Goal: Task Accomplishment & Management: Manage account settings

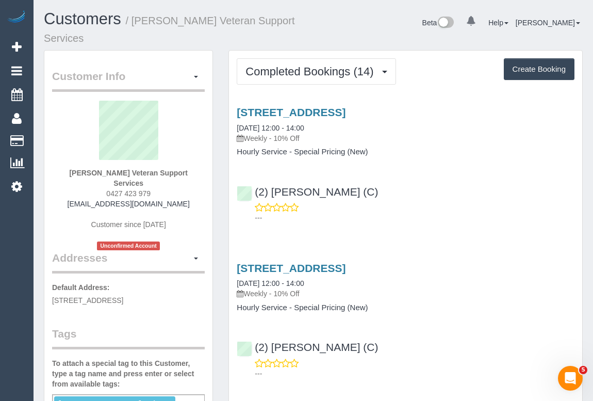
click at [470, 198] on div "(2) Megan Kaewpinich (C) ---" at bounding box center [405, 200] width 353 height 46
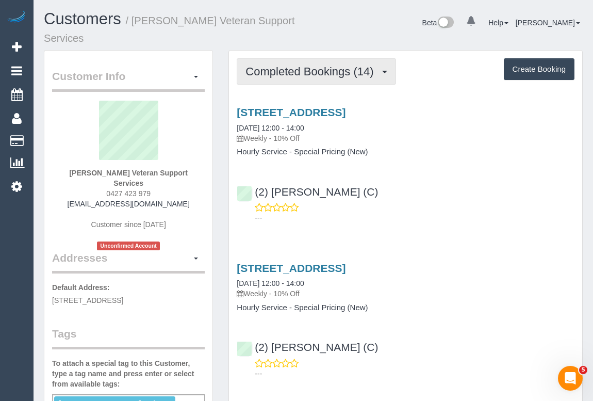
drag, startPoint x: 314, startPoint y: 69, endPoint x: 320, endPoint y: 90, distance: 21.9
click at [314, 69] on span "Completed Bookings (14)" at bounding box center [311, 71] width 133 height 13
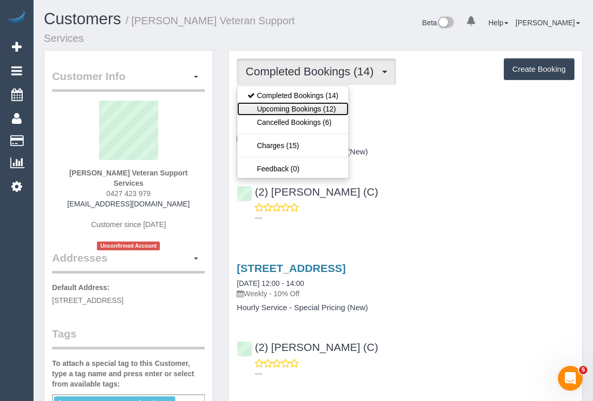
click at [311, 110] on link "Upcoming Bookings (12)" at bounding box center [292, 108] width 111 height 13
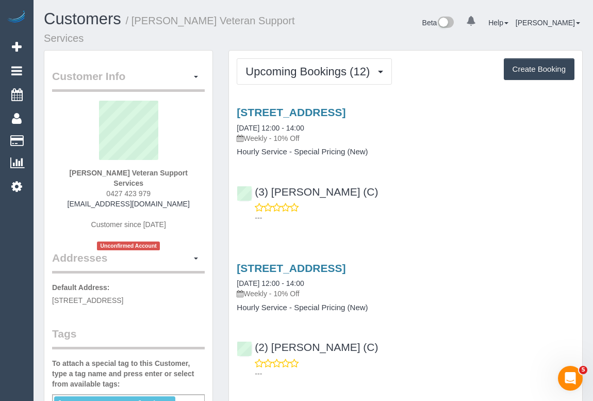
click at [321, 29] on div "Beta 0 Your Notifications You have 0 alerts Help Help Docs Take a Tour Contact …" at bounding box center [452, 23] width 277 height 27
click at [469, 179] on div "(3) Shani Moloney (C) ---" at bounding box center [405, 200] width 353 height 46
click at [460, 200] on div "(3) Shani Moloney (C) ---" at bounding box center [405, 200] width 353 height 46
click at [345, 111] on link "610/259 Normanby Road, South Melbourne, VIC 3205" at bounding box center [291, 112] width 109 height 12
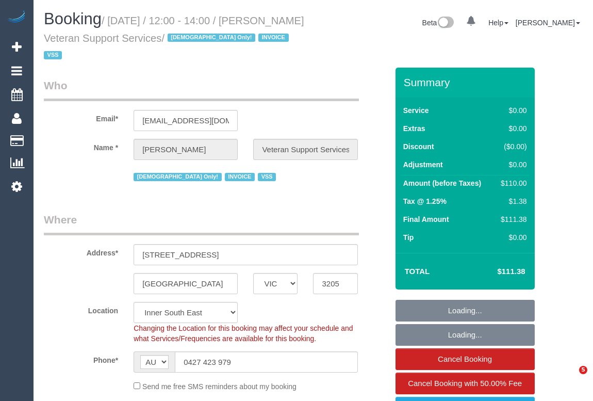
select select "VIC"
select select "number:27"
select select "number:14"
select select "number:19"
select select "number:36"
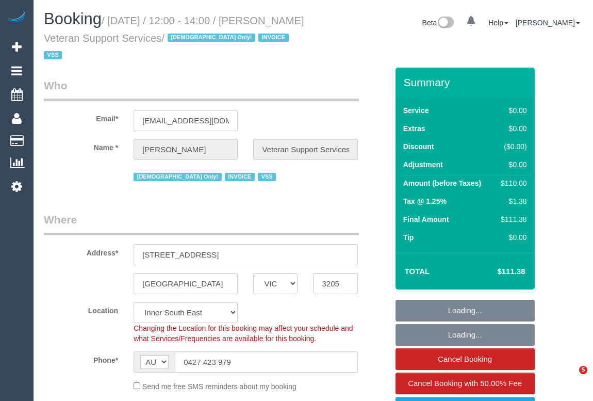
select select "number:34"
select select "object:1489"
select select "120"
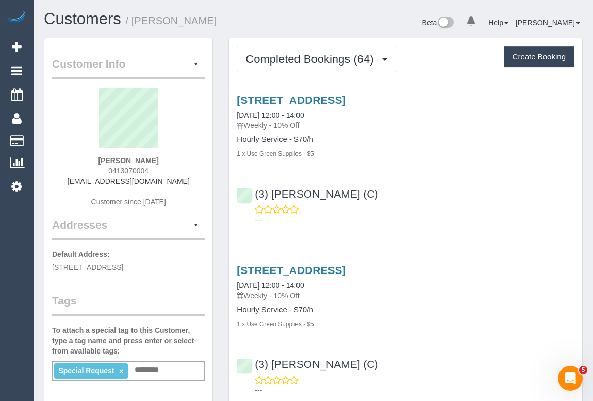
drag, startPoint x: 101, startPoint y: 171, endPoint x: 155, endPoint y: 170, distance: 53.6
click at [155, 170] on div "Matthew Bradford 0413070004 mattbradford3@hotmail.com Customer since 2024" at bounding box center [128, 152] width 153 height 129
copy span "0413070004"
click at [472, 136] on h4 "Hourly Service - $70/h" at bounding box center [406, 139] width 338 height 9
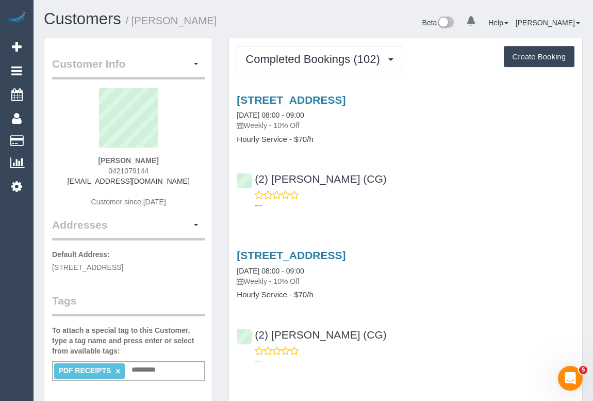
drag, startPoint x: 248, startPoint y: 123, endPoint x: 269, endPoint y: 123, distance: 21.7
click at [269, 123] on p "Weekly - 10% Off" at bounding box center [406, 125] width 338 height 10
copy p "Weekly"
drag, startPoint x: 238, startPoint y: 138, endPoint x: 287, endPoint y: 140, distance: 49.0
click at [287, 140] on h4 "Hourly Service - $70/h" at bounding box center [406, 139] width 338 height 9
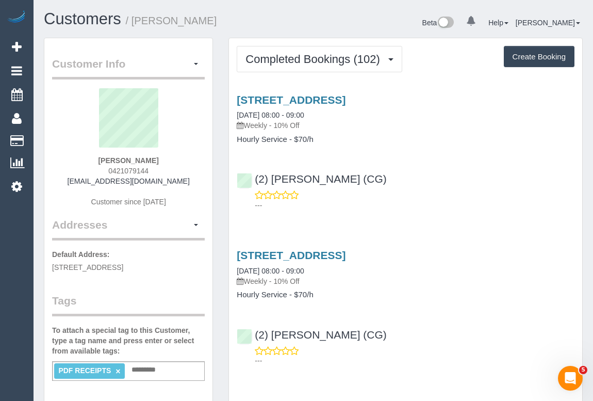
copy h4 "Hourly Service"
click at [338, 96] on link "5 Chat Place, Werribee, VIC 3030" at bounding box center [291, 100] width 109 height 12
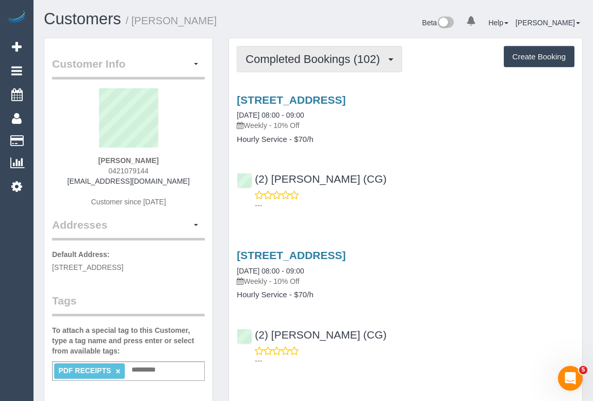
click at [303, 64] on button "Completed Bookings (102)" at bounding box center [320, 59] width 166 height 26
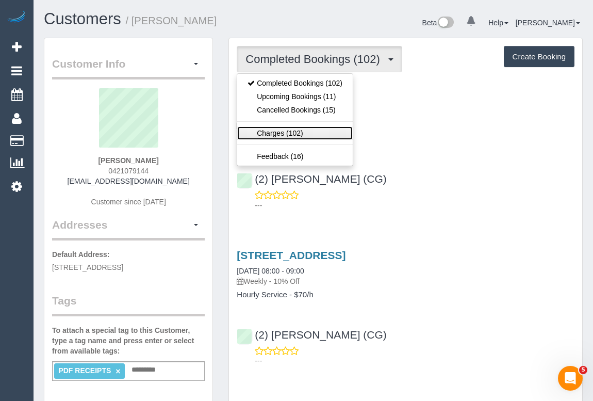
click at [277, 135] on link "Charges (102)" at bounding box center [295, 132] width 116 height 13
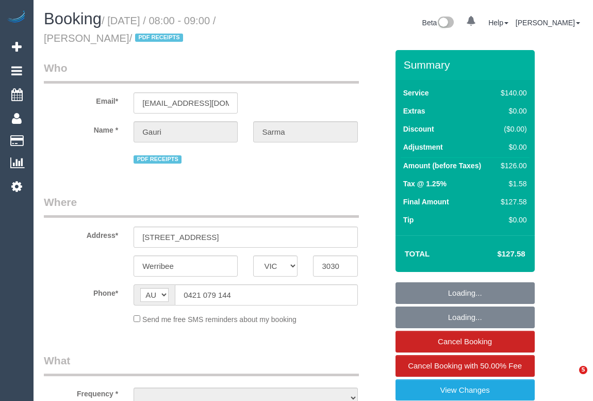
select select "VIC"
select select "object:546"
select select "number:28"
select select "number:14"
select select "number:19"
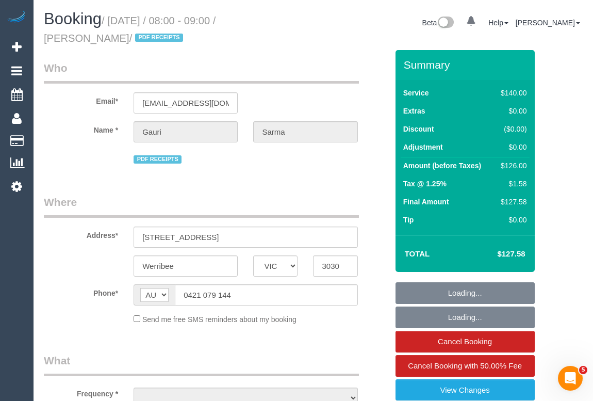
select select "number:36"
select select "number:35"
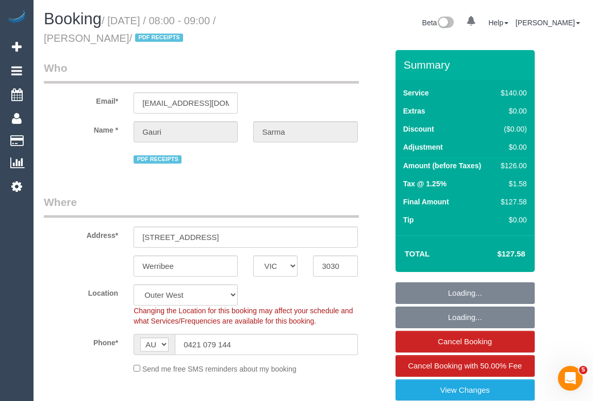
select select "string:stripe-pm_1Qcxx42GScqysDRVWEuoYT5p"
select select "object:699"
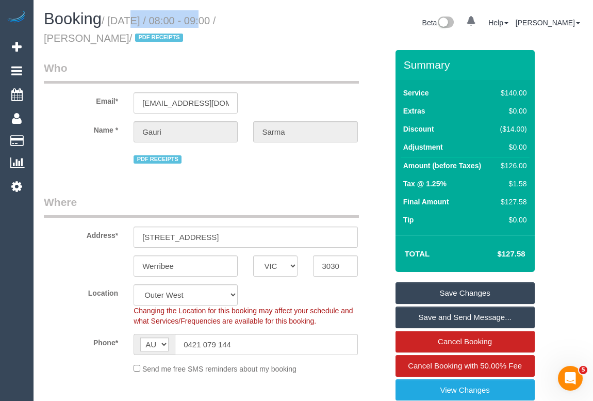
drag, startPoint x: 113, startPoint y: 20, endPoint x: 190, endPoint y: 22, distance: 77.4
click at [190, 22] on small "/ October 09, 2025 / 08:00 - 09:00 / Gauri Sarma / PDF RECEIPTS" at bounding box center [130, 29] width 172 height 29
copy small "October 09, 2025"
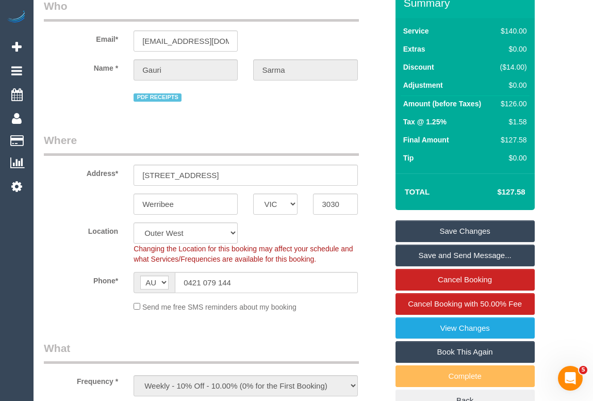
scroll to position [140, 0]
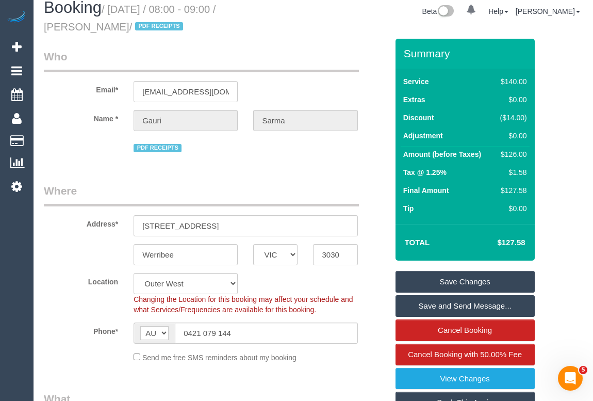
scroll to position [0, 0]
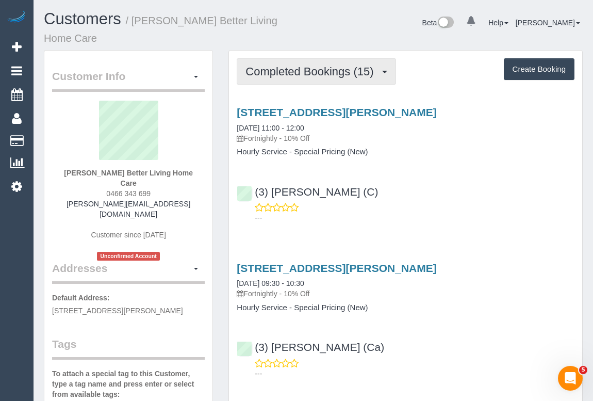
click at [312, 73] on span "Completed Bookings (15)" at bounding box center [311, 71] width 133 height 13
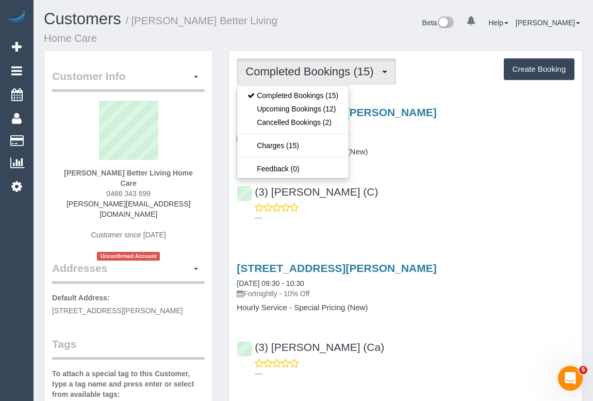
click at [468, 215] on p "---" at bounding box center [415, 217] width 320 height 10
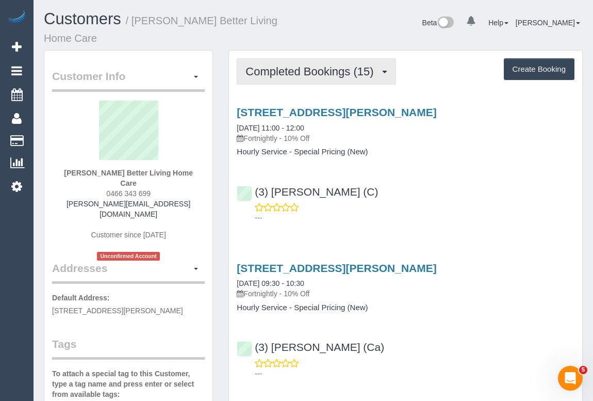
click at [321, 71] on span "Completed Bookings (15)" at bounding box center [311, 71] width 133 height 13
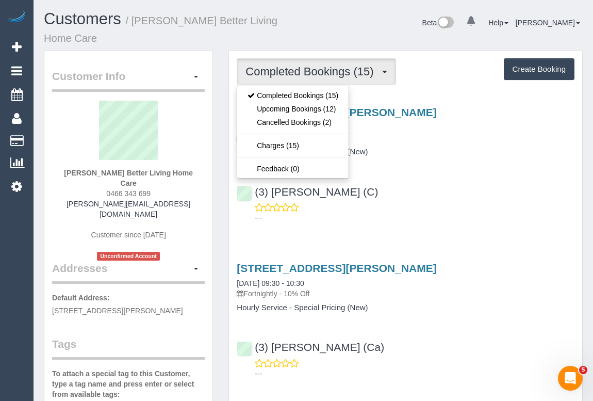
click at [448, 156] on div "[STREET_ADDRESS][PERSON_NAME] [DATE] 11:00 - 12:00 Fortnightly - 10% Off Hourly…" at bounding box center [405, 162] width 353 height 130
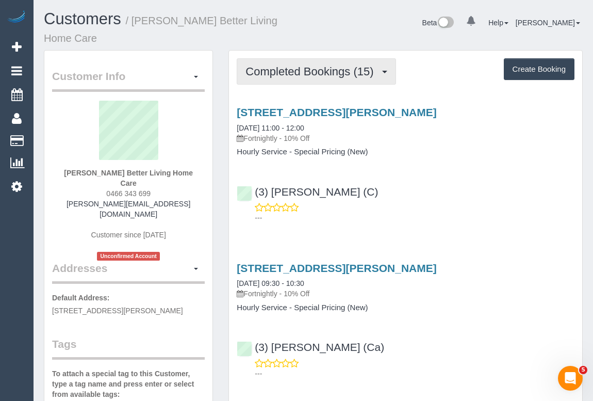
click at [310, 68] on span "Completed Bookings (15)" at bounding box center [311, 71] width 133 height 13
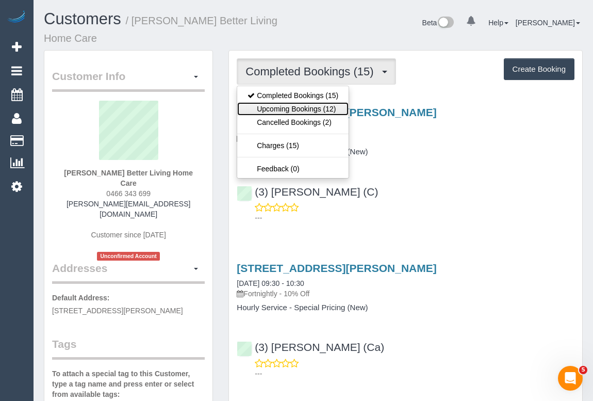
click at [304, 107] on link "Upcoming Bookings (12)" at bounding box center [292, 108] width 111 height 13
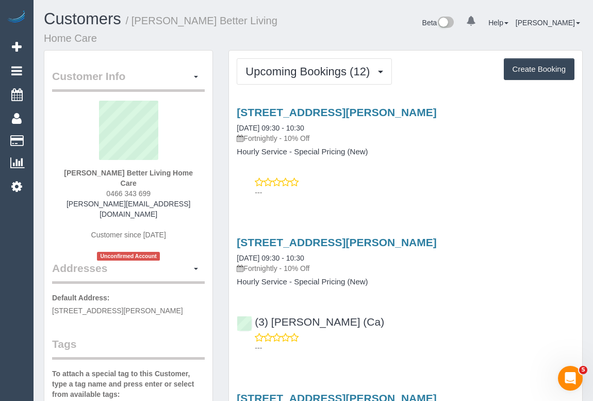
click at [439, 163] on div "[STREET_ADDRESS][PERSON_NAME] [DATE] 09:30 - 10:30 Fortnightly - 10% Off Hourly…" at bounding box center [405, 149] width 353 height 104
click at [442, 168] on div "[STREET_ADDRESS][PERSON_NAME] [DATE] 09:30 - 10:30 Fortnightly - 10% Off Hourly…" at bounding box center [405, 149] width 353 height 104
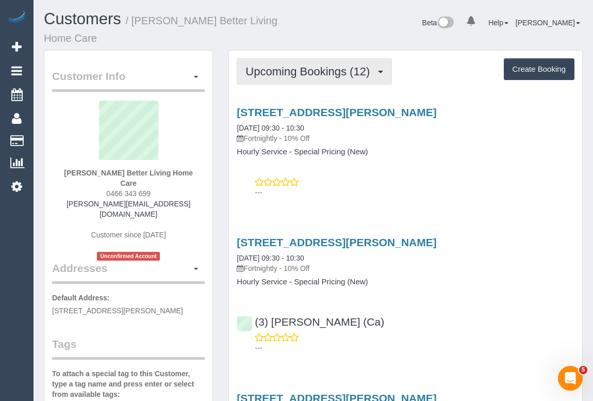
click at [299, 69] on span "Upcoming Bookings (12)" at bounding box center [309, 71] width 129 height 13
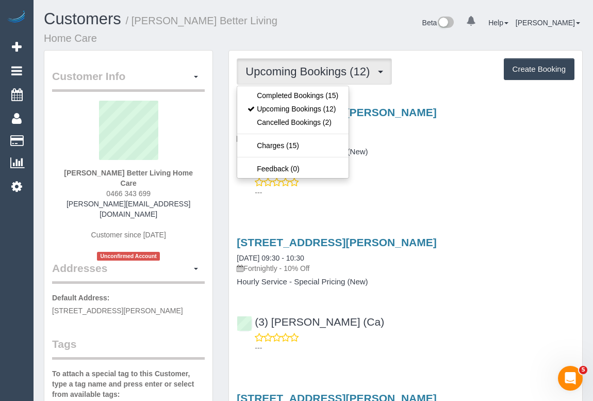
click at [498, 188] on p "---" at bounding box center [415, 192] width 320 height 10
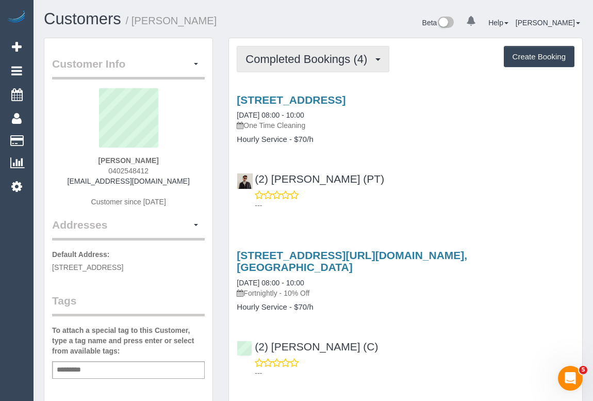
click at [334, 59] on span "Completed Bookings (4)" at bounding box center [308, 59] width 127 height 13
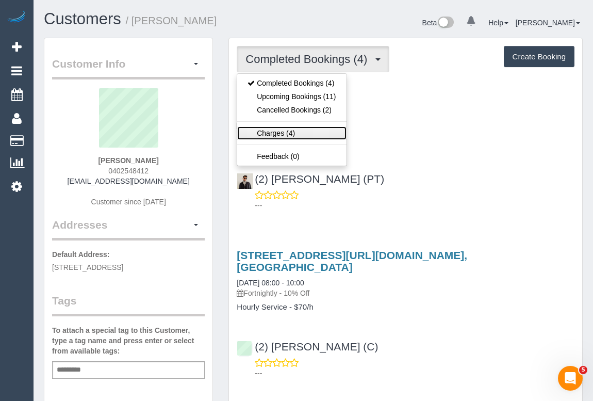
click at [283, 130] on link "Charges (4)" at bounding box center [291, 132] width 109 height 13
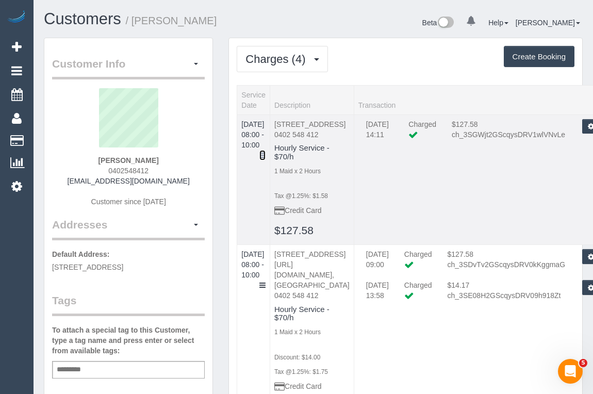
click at [266, 152] on icon at bounding box center [262, 155] width 6 height 7
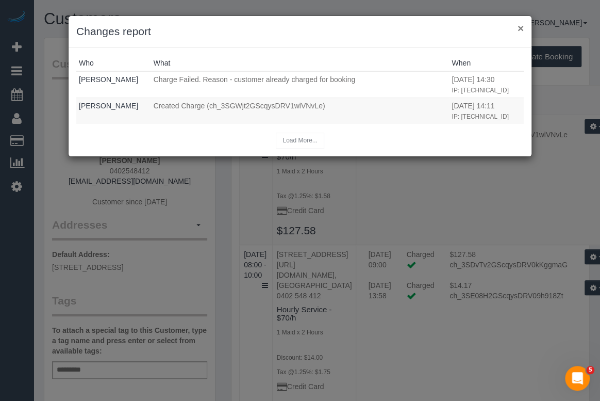
click at [521, 29] on button "×" at bounding box center [521, 28] width 6 height 11
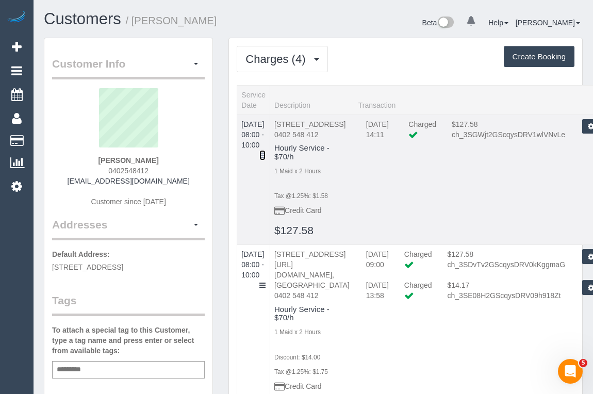
click at [266, 152] on icon at bounding box center [262, 155] width 6 height 7
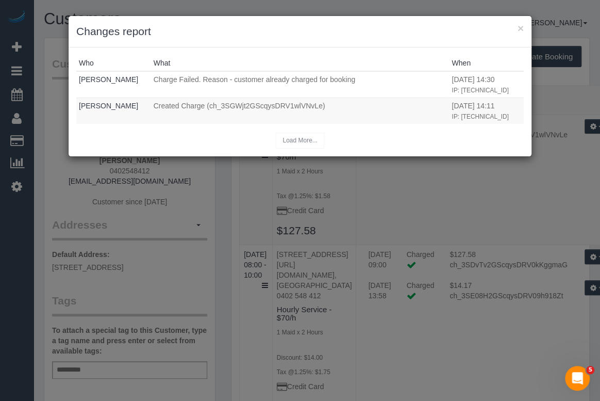
click at [381, 149] on div "Load More..." at bounding box center [300, 141] width 448 height 16
click at [520, 30] on button "×" at bounding box center [521, 28] width 6 height 11
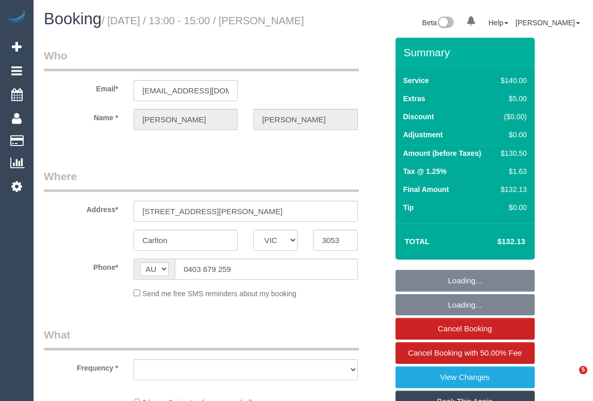
select select "VIC"
select select "string:stripe-pm_1Nnc902GScqysDRVTF52Hybk"
select select "number:28"
select select "number:16"
select select "number:19"
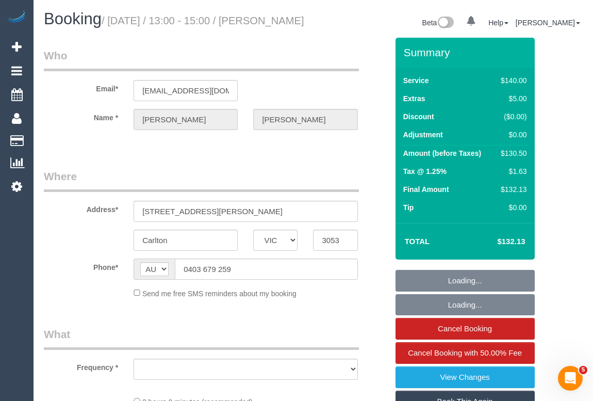
select select "number:24"
select select "number:35"
select select "number:13"
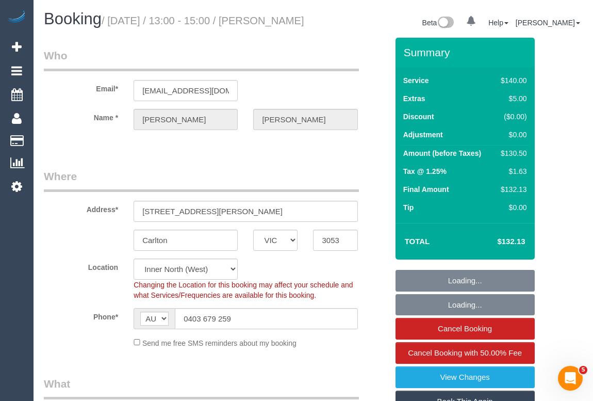
select select "object:1517"
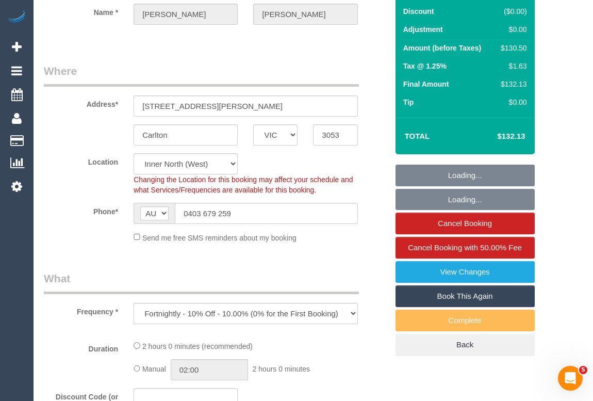
scroll to position [187, 0]
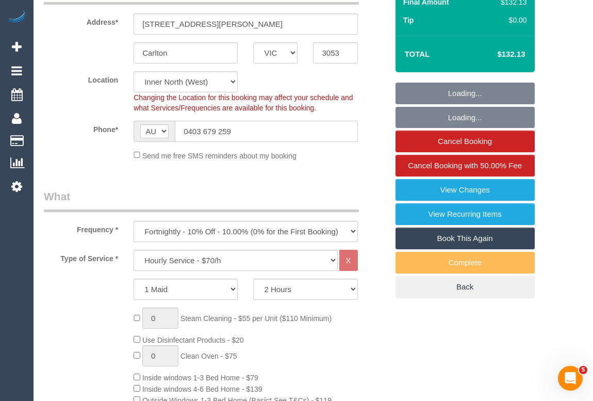
drag, startPoint x: 254, startPoint y: 144, endPoint x: 172, endPoint y: 145, distance: 82.0
click at [172, 142] on div "AF AL DZ AD AO AI AQ AG AR AM AW AU AT AZ BS BH BD BB BY BE BZ BJ BM BT BO BA B…" at bounding box center [246, 131] width 224 height 21
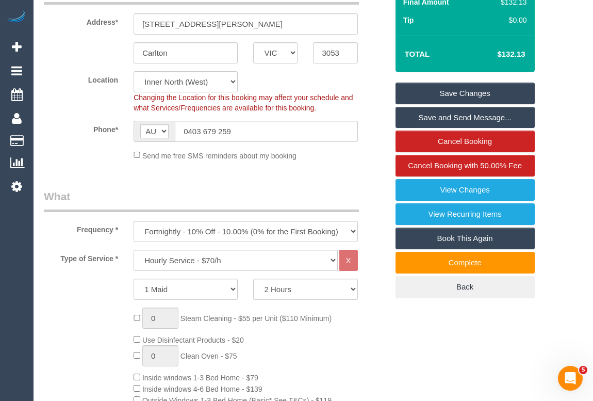
click at [318, 201] on legend "What" at bounding box center [201, 200] width 315 height 23
drag, startPoint x: 252, startPoint y: 138, endPoint x: 148, endPoint y: 139, distance: 104.2
click at [148, 139] on div "AF AL DZ AD AO AI AQ AG AR AM AW AU AT AZ BS BH BD BB BY BE BZ BJ BM BT BO BA B…" at bounding box center [246, 131] width 224 height 21
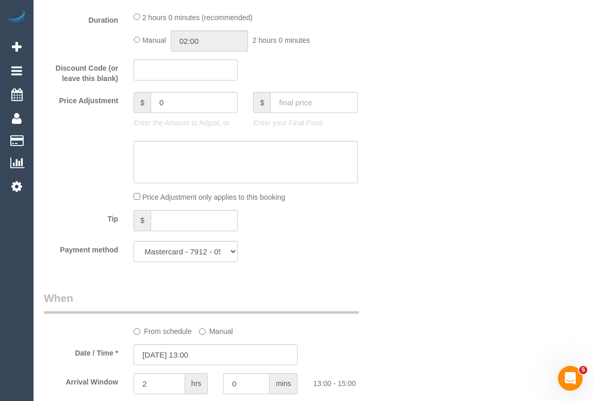
scroll to position [797, 0]
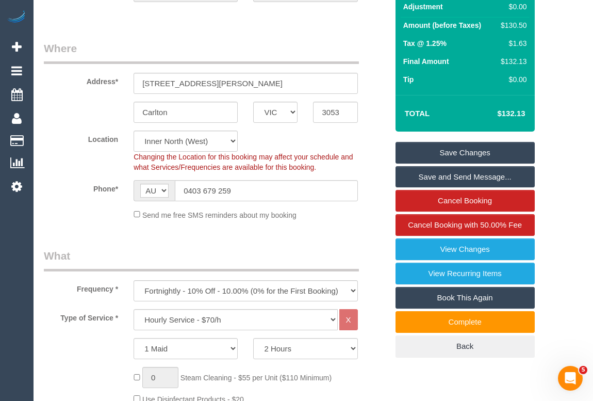
scroll to position [93, 0]
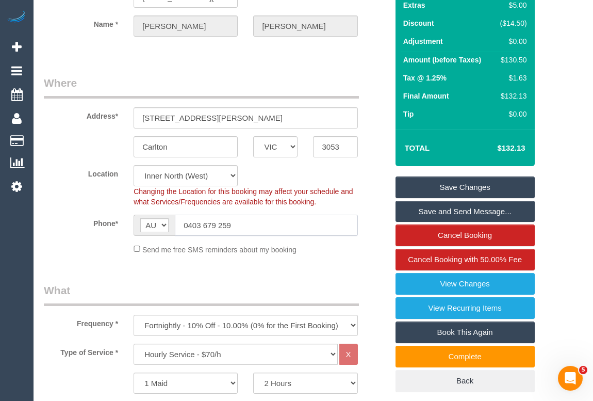
drag, startPoint x: 263, startPoint y: 235, endPoint x: 139, endPoint y: 228, distance: 123.9
click at [139, 228] on div "AF AL DZ AD AO AI AQ AG AR AM AW AU AT AZ BS BH BD BB BY BE BZ BJ BM BT BO BA B…" at bounding box center [246, 225] width 224 height 21
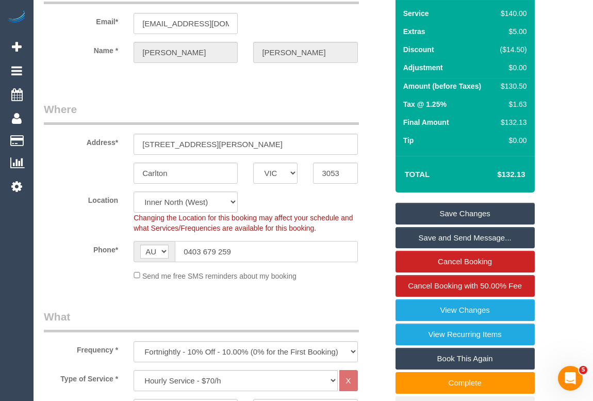
scroll to position [0, 0]
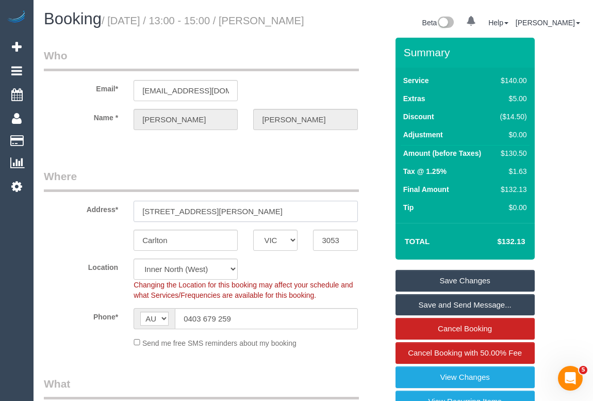
drag, startPoint x: 223, startPoint y: 223, endPoint x: 120, endPoint y: 221, distance: 103.7
click at [120, 221] on div "Address* 53 Nicholson Street" at bounding box center [215, 195] width 359 height 53
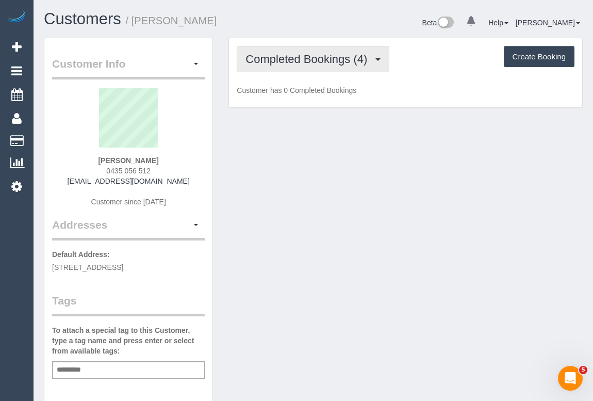
click at [319, 65] on button "Completed Bookings (4)" at bounding box center [313, 59] width 153 height 26
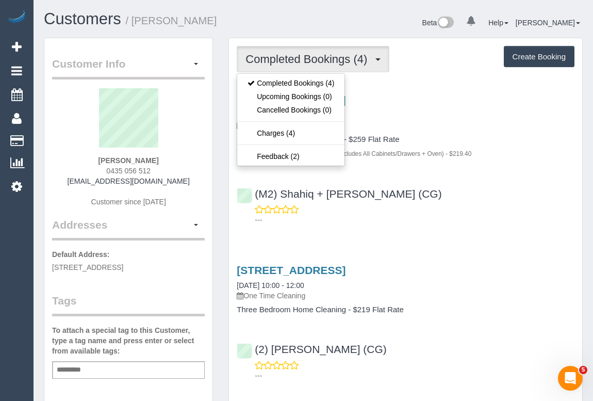
click at [496, 133] on div "[STREET_ADDRESS] [DATE] 12:00 - 14:00 One Time Cleaning Four Bedroom Home Clean…" at bounding box center [405, 126] width 353 height 64
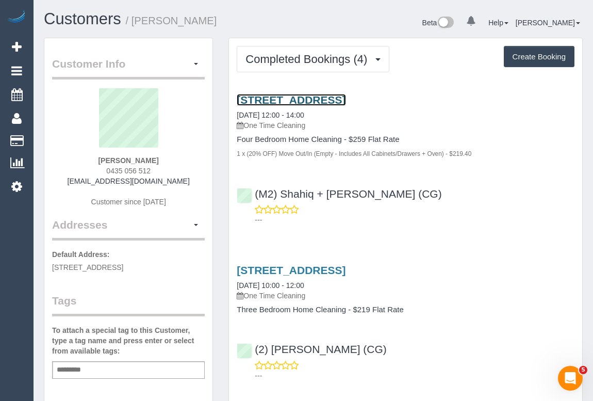
click at [317, 98] on link "161 The Avenue, Spotswood, VIC 3015" at bounding box center [291, 100] width 109 height 12
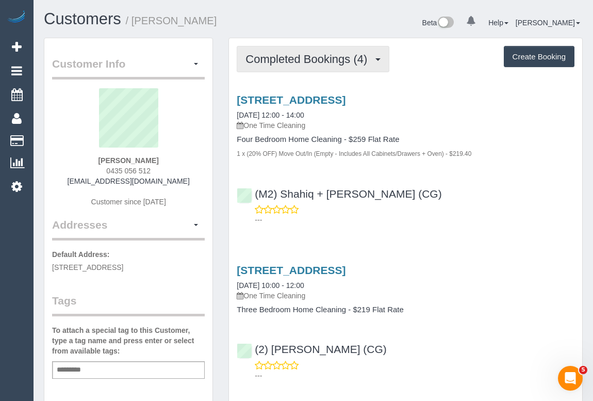
click at [303, 58] on span "Completed Bookings (4)" at bounding box center [308, 59] width 127 height 13
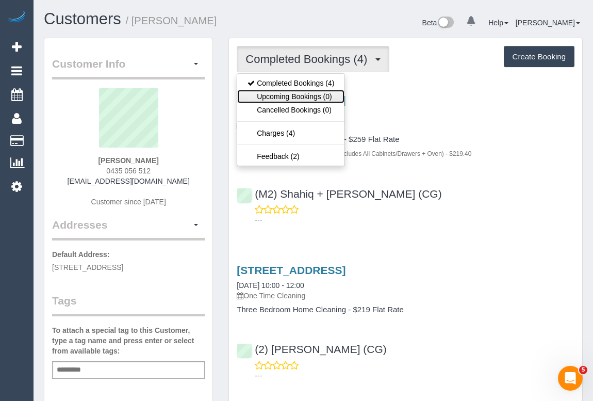
click at [301, 98] on link "Upcoming Bookings (0)" at bounding box center [290, 96] width 107 height 13
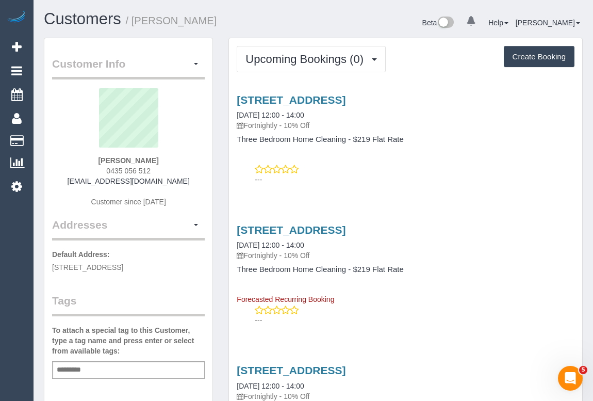
click at [511, 171] on div "---" at bounding box center [406, 174] width 338 height 21
click at [320, 98] on link "319 Black Shores Rd, Altona North, VIC 3025" at bounding box center [291, 100] width 109 height 12
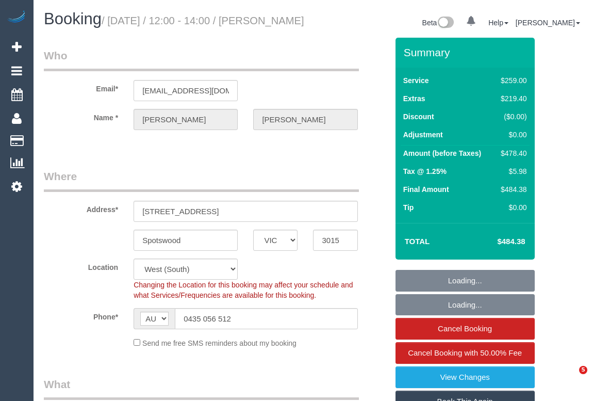
select select "VIC"
select select "string:stripe-pm_1SCVHm2GScqysDRVKNOmbO78"
select select "number:27"
select select "number:14"
select select "number:19"
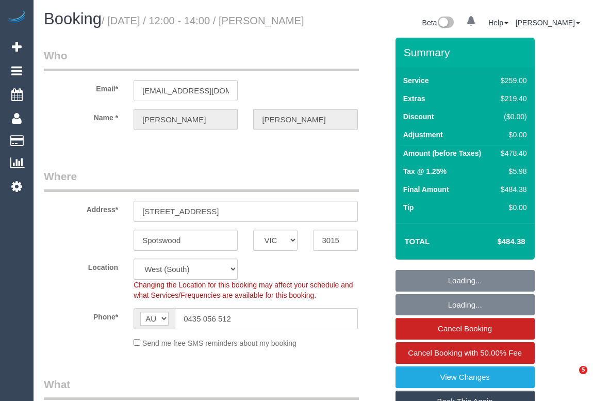
select select "number:24"
select select "number:33"
select select "number:11"
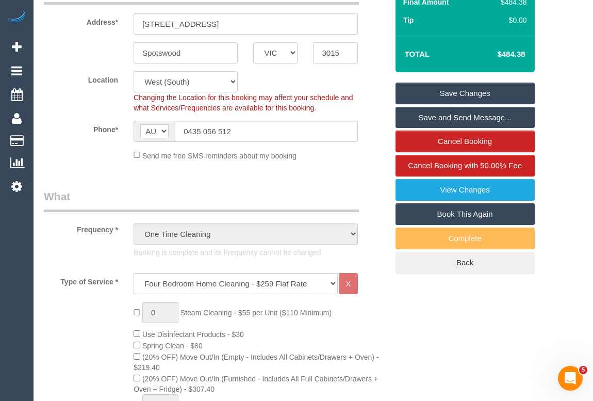
click at [454, 222] on link "Book This Again" at bounding box center [464, 214] width 139 height 22
select select "VIC"
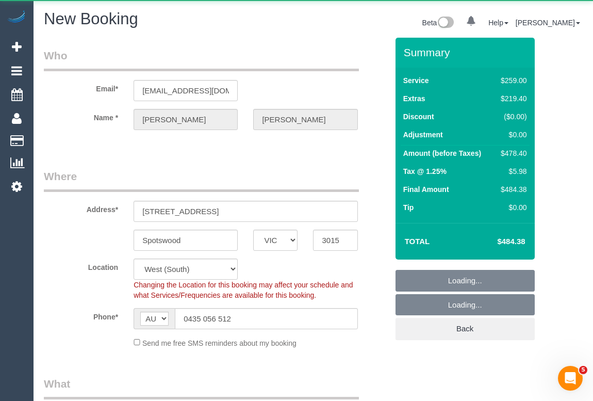
select select "string:stripe-pm_1SCVHm2GScqysDRVKNOmbO78"
select select "object:2181"
select select "number:27"
select select "number:14"
select select "number:19"
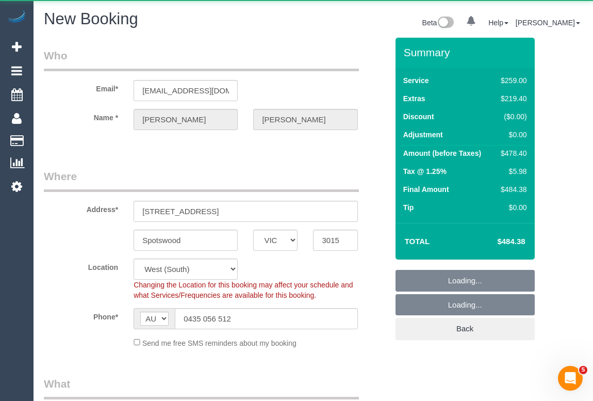
select select "number:24"
select select "number:33"
select select "number:11"
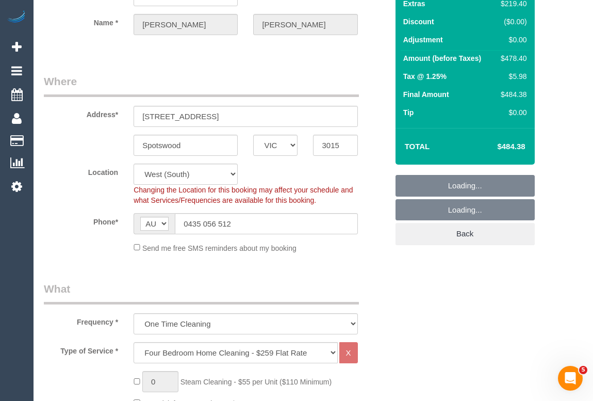
scroll to position [187, 0]
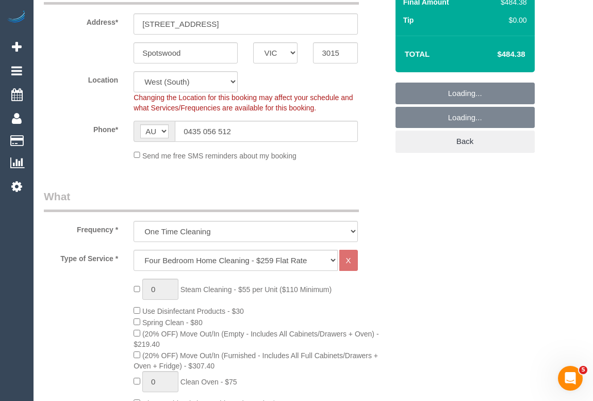
select select "object:2647"
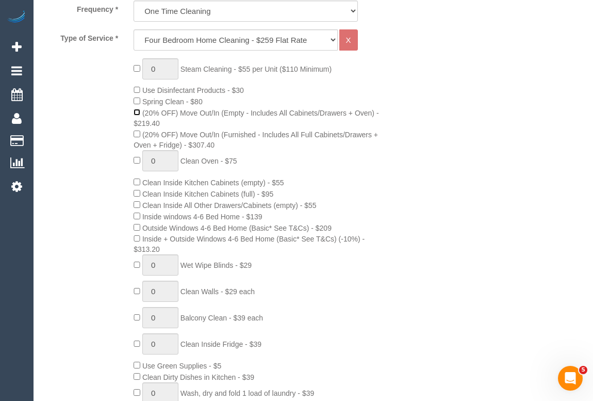
scroll to position [422, 0]
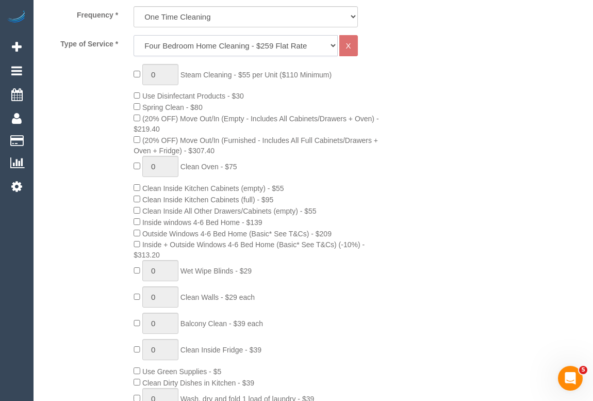
drag, startPoint x: 333, startPoint y: 45, endPoint x: 327, endPoint y: 52, distance: 8.8
click at [333, 45] on select "Hourly Service - $70/h Hourly Service - $65/h Hourly Service - $60/h Hourly Ser…" at bounding box center [236, 45] width 204 height 21
select select "212"
click at [134, 35] on select "Hourly Service - $70/h Hourly Service - $65/h Hourly Service - $60/h Hourly Ser…" at bounding box center [236, 45] width 204 height 21
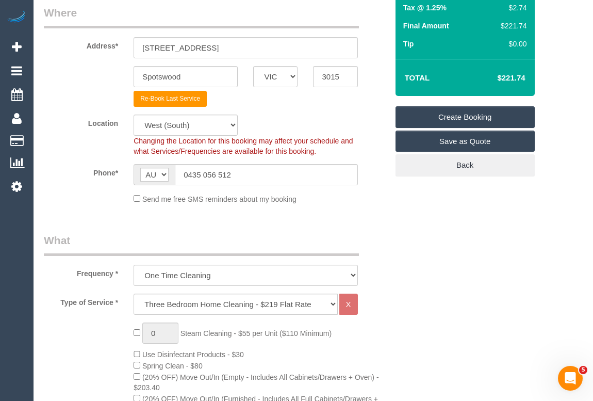
scroll to position [234, 0]
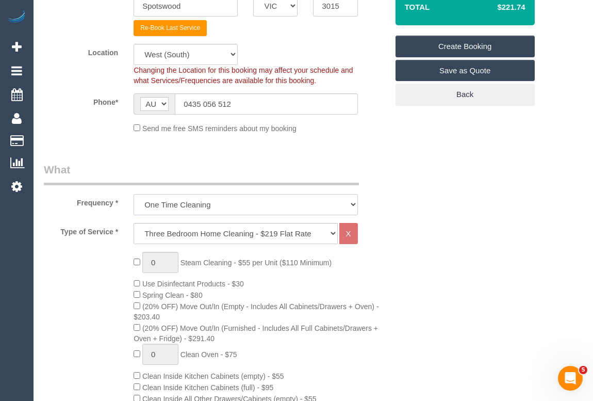
click at [352, 201] on select "One Time Cleaning Weekly - 10% Off - 10.00% (0% for the First Booking) Fortnigh…" at bounding box center [246, 204] width 224 height 21
select select "object:2649"
click at [134, 194] on select "One Time Cleaning Weekly - 10% Off - 10.00% (0% for the First Booking) Fortnigh…" at bounding box center [246, 204] width 224 height 21
drag, startPoint x: 462, startPoint y: 263, endPoint x: 428, endPoint y: 304, distance: 53.1
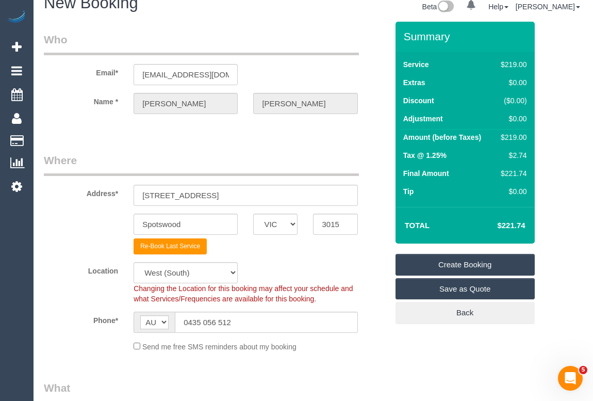
scroll to position [0, 0]
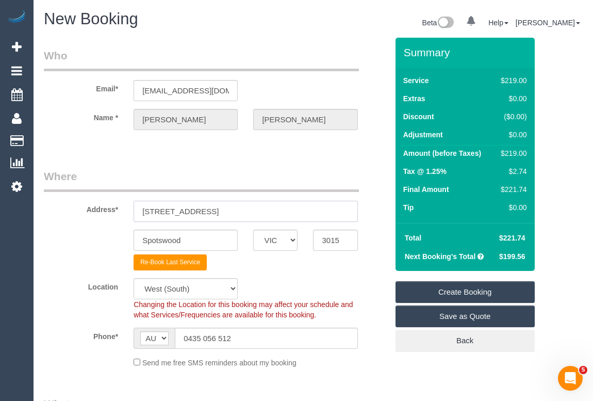
drag, startPoint x: 212, startPoint y: 210, endPoint x: 103, endPoint y: 208, distance: 109.9
click at [103, 208] on div "Address* 161 The Avenue" at bounding box center [215, 195] width 359 height 53
type input "319 Black Shores Rd"
drag, startPoint x: 208, startPoint y: 243, endPoint x: 84, endPoint y: 240, distance: 123.8
click at [84, 240] on div "Spotswood ACT NSW NT QLD SA TAS VIC WA 3015" at bounding box center [215, 239] width 359 height 21
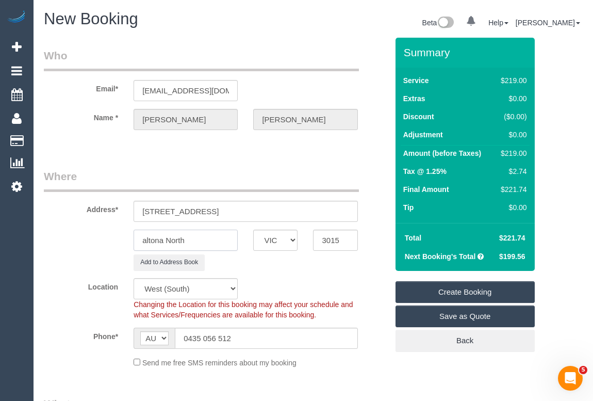
type input "altona North"
drag, startPoint x: 345, startPoint y: 239, endPoint x: 317, endPoint y: 239, distance: 28.4
click at [317, 239] on input "3015" at bounding box center [335, 239] width 44 height 21
type input "3025"
click at [436, 370] on div "Summary Service $219.00 Extras $0.00 Discount ($0.00) Adjustment $0.00 Amount (…" at bounding box center [455, 205] width 135 height 334
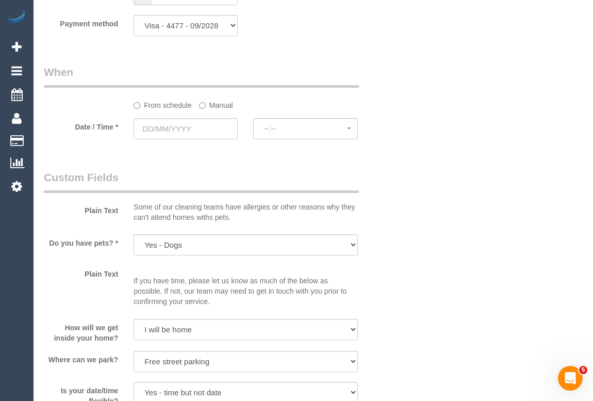
scroll to position [1172, 0]
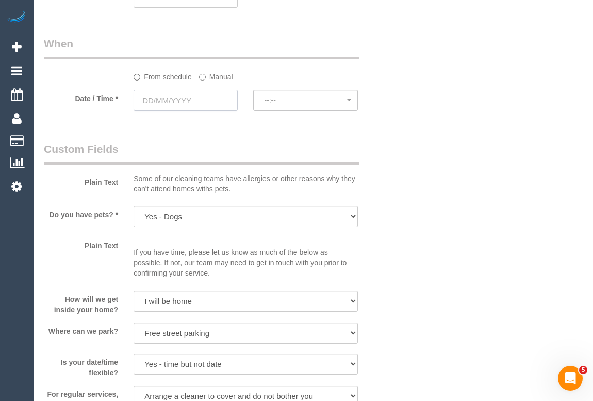
click at [170, 102] on input "text" at bounding box center [186, 100] width 104 height 21
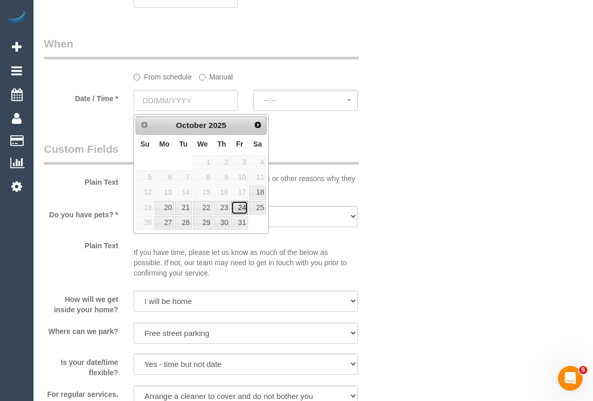
click at [242, 209] on link "24" at bounding box center [239, 208] width 17 height 14
type input "24/10/2025"
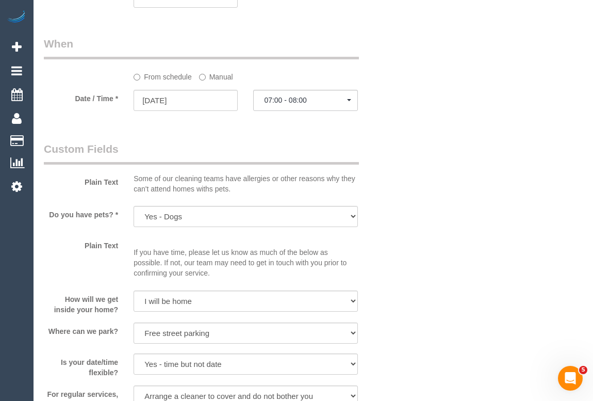
scroll to position [984, 0]
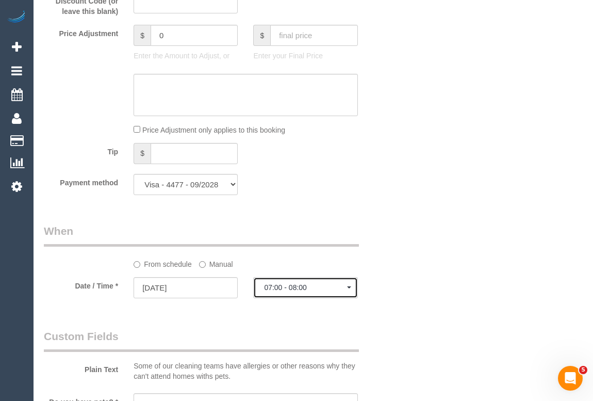
click at [301, 296] on button "07:00 - 08:00" at bounding box center [305, 287] width 104 height 21
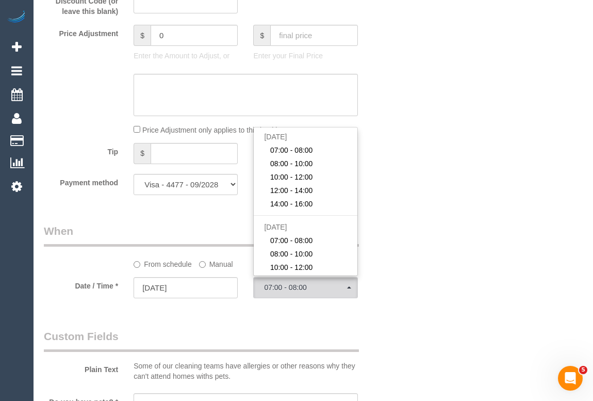
click at [403, 252] on div "Who Email* kristin676@gmail.com Name * Kristin Bishop Where Address* 319 Black …" at bounding box center [313, 56] width 539 height 2006
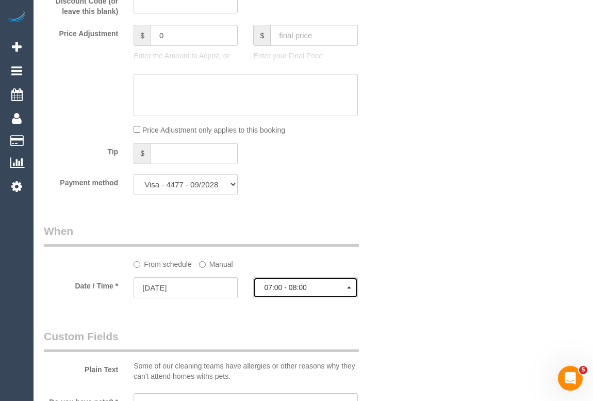
click at [351, 294] on button "07:00 - 08:00" at bounding box center [305, 287] width 104 height 21
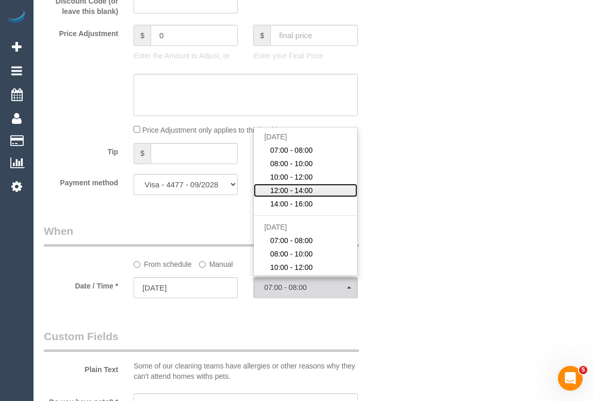
click at [299, 194] on span "12:00 - 14:00" at bounding box center [291, 190] width 43 height 10
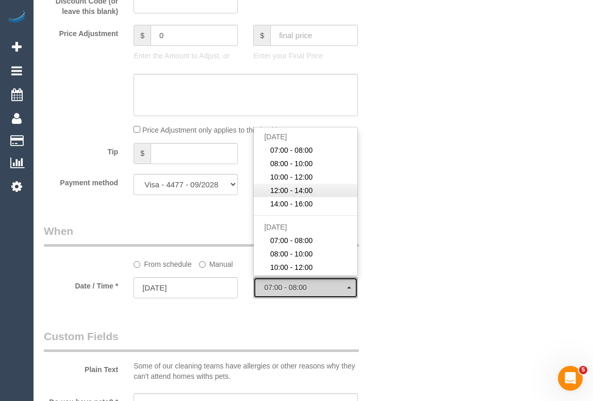
select select "spot9"
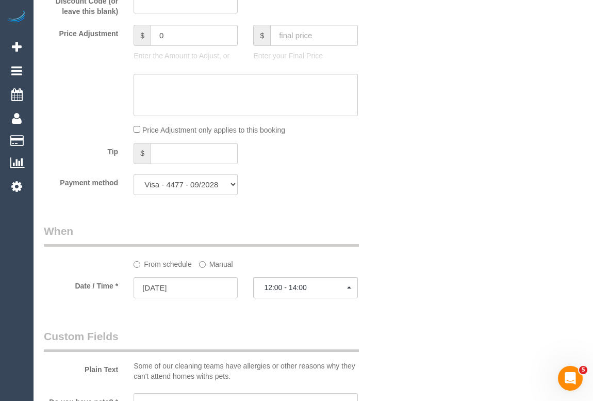
click at [422, 317] on div "Who Email* kristin676@gmail.com Name * Kristin Bishop Where Address* 319 Black …" at bounding box center [313, 56] width 539 height 2006
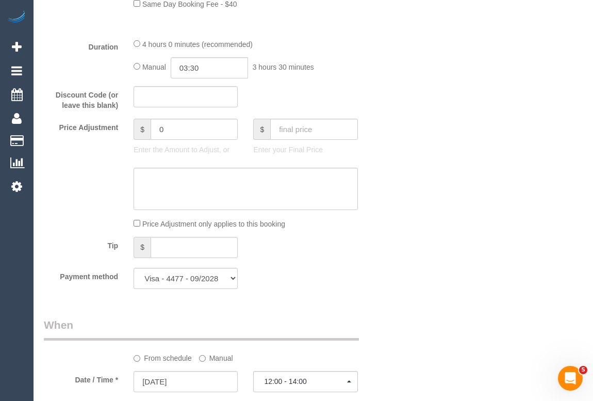
scroll to position [937, 0]
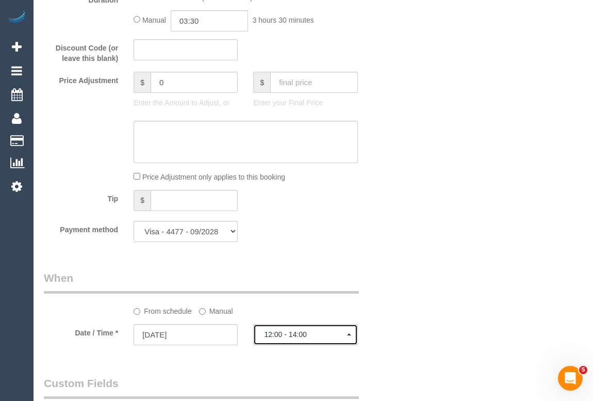
click at [354, 335] on button "12:00 - 14:00" at bounding box center [305, 334] width 104 height 21
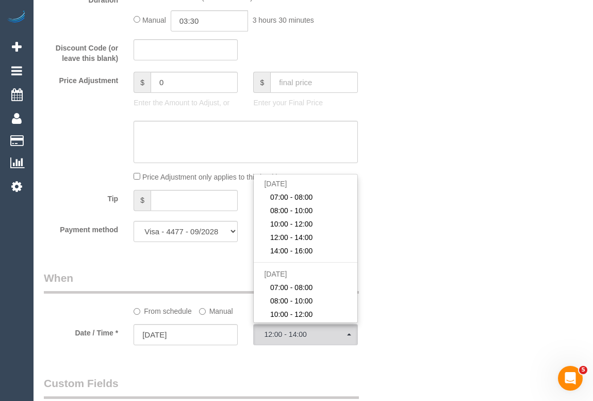
click at [415, 289] on div "Who Email* kristin676@gmail.com Name * Kristin Bishop Where Address* 319 Black …" at bounding box center [313, 103] width 539 height 2006
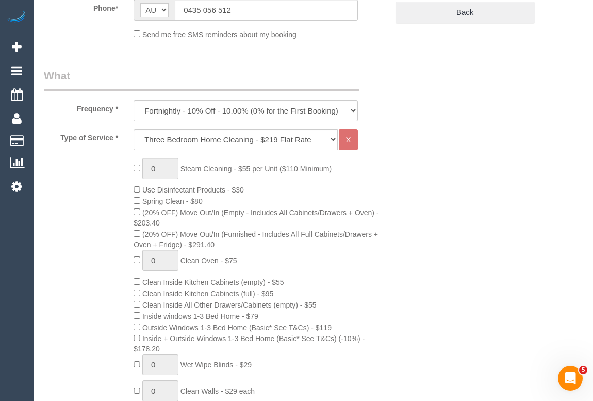
scroll to position [93, 0]
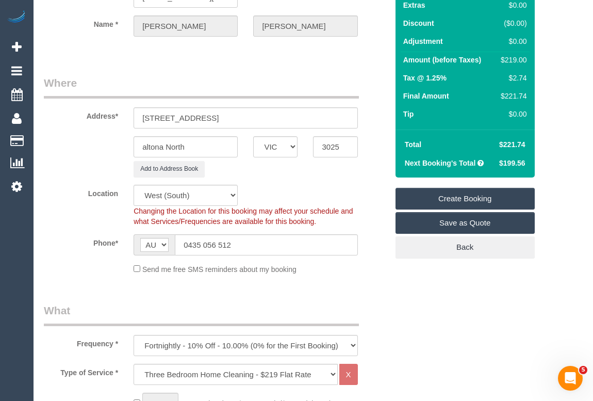
click at [460, 201] on link "Create Booking" at bounding box center [464, 199] width 139 height 22
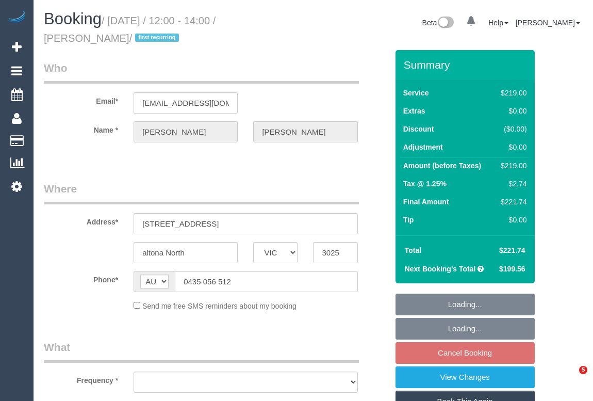
select select "VIC"
select select "string:stripe-pm_1SCVHm2GScqysDRVKNOmbO78"
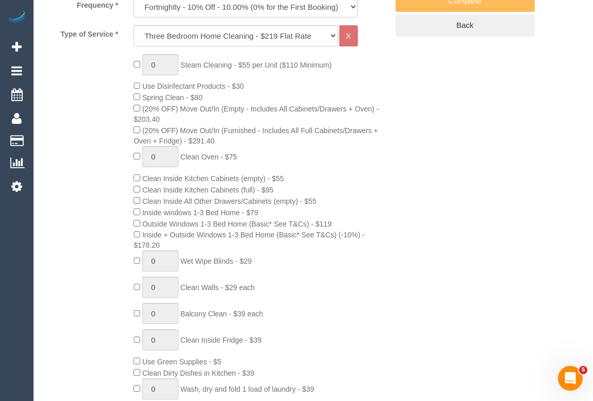
select select "object:638"
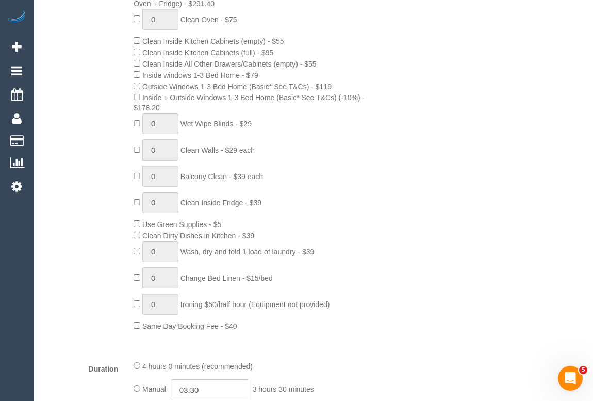
select select "number:27"
select select "number:14"
select select "number:19"
select select "number:24"
select select "number:33"
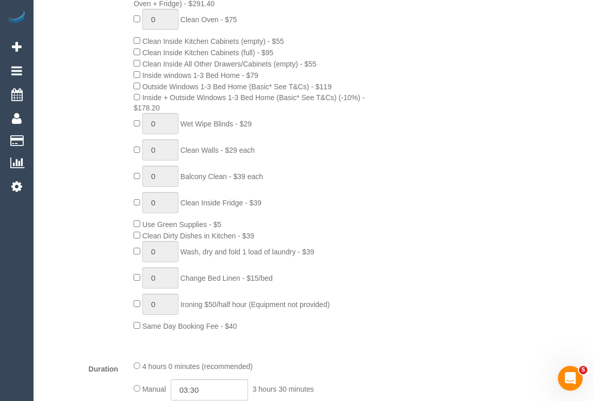
select select "number:11"
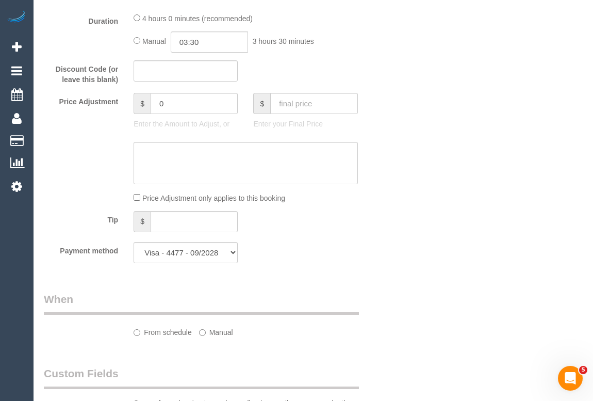
select select "spot4"
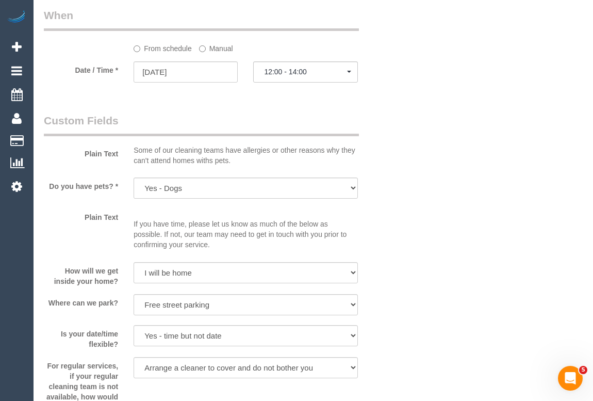
scroll to position [1265, 0]
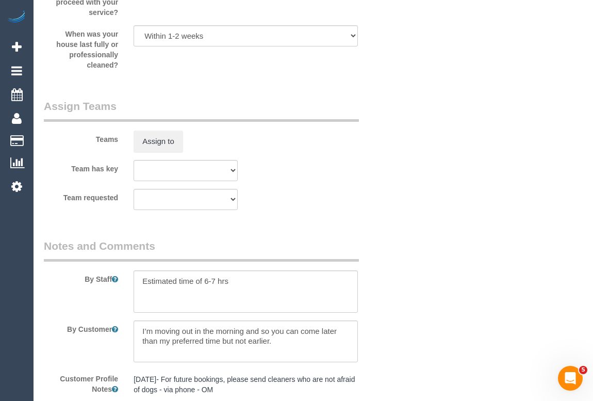
scroll to position [1734, 0]
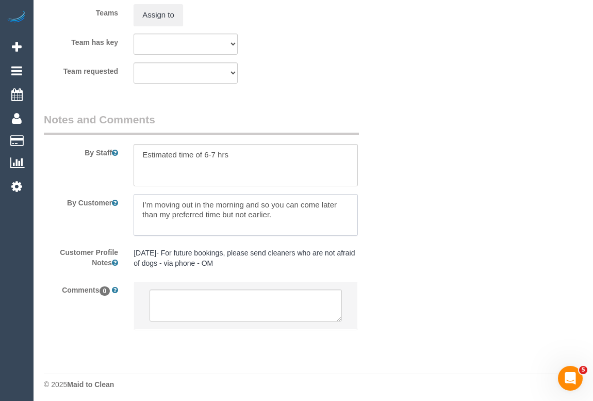
drag, startPoint x: 281, startPoint y: 218, endPoint x: 112, endPoint y: 210, distance: 168.8
click at [112, 210] on div "By Customer" at bounding box center [215, 215] width 359 height 42
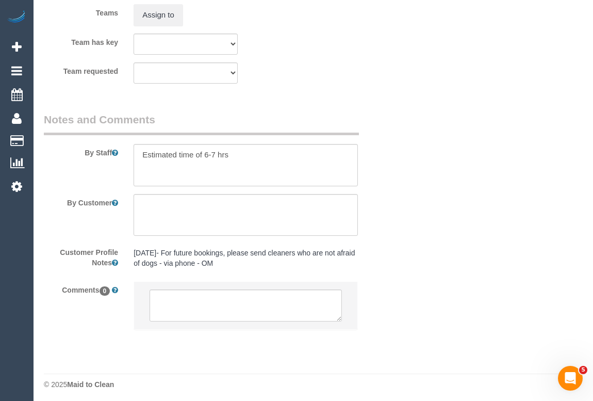
click at [361, 257] on div "30/10/24- For future bookings, please send cleaners who are not afraid of dogs …" at bounding box center [245, 258] width 239 height 30
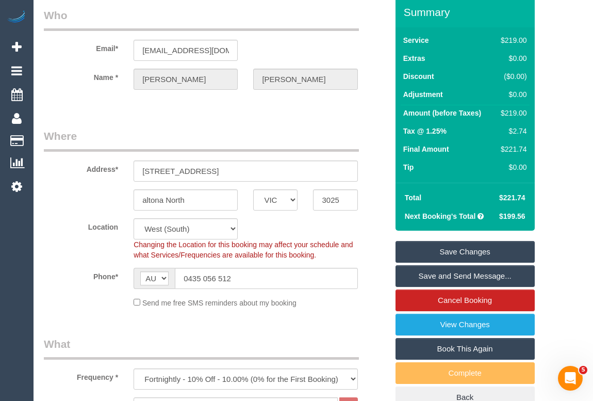
scroll to position [0, 0]
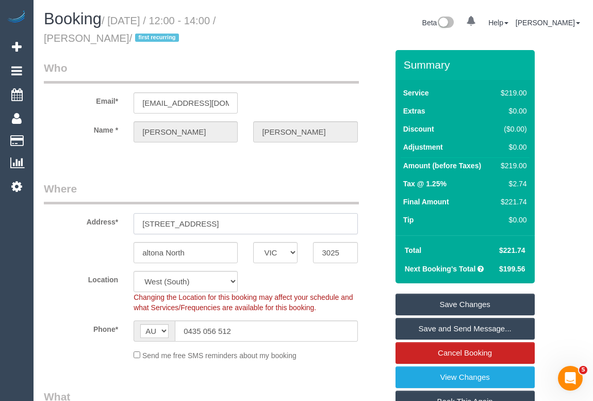
drag, startPoint x: 221, startPoint y: 221, endPoint x: 109, endPoint y: 221, distance: 111.9
click at [109, 221] on div "Address* 319 Black Shores Rd" at bounding box center [215, 207] width 359 height 53
drag, startPoint x: 198, startPoint y: 252, endPoint x: 111, endPoint y: 251, distance: 87.2
click at [111, 251] on div "altona North ACT NSW NT QLD SA TAS VIC WA 3025" at bounding box center [215, 252] width 359 height 21
drag, startPoint x: 203, startPoint y: 220, endPoint x: 175, endPoint y: 219, distance: 27.3
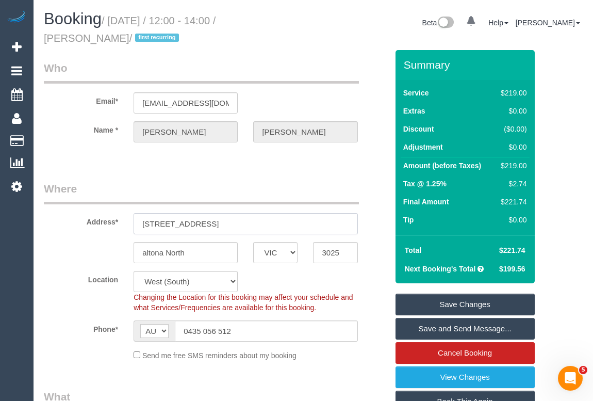
click at [175, 219] on input "319 Black Shores Rd" at bounding box center [246, 223] width 224 height 21
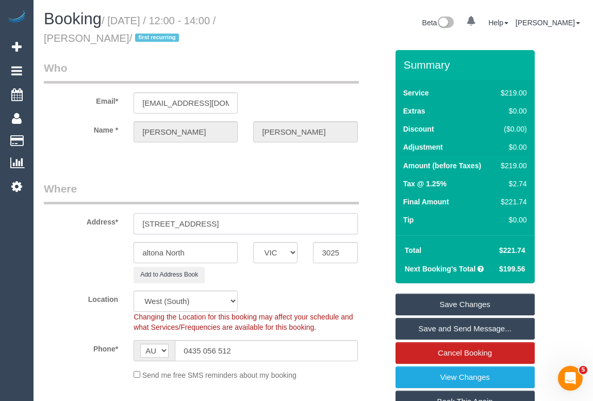
type input "319 Blackshaws Rd"
click at [145, 251] on input "altona North" at bounding box center [186, 252] width 104 height 21
type input "Altona North"
click at [296, 292] on div "Location Office City East (North) East (South) Inner East Inner North (East) In…" at bounding box center [215, 311] width 359 height 42
click at [455, 301] on link "Save Changes" at bounding box center [464, 304] width 139 height 22
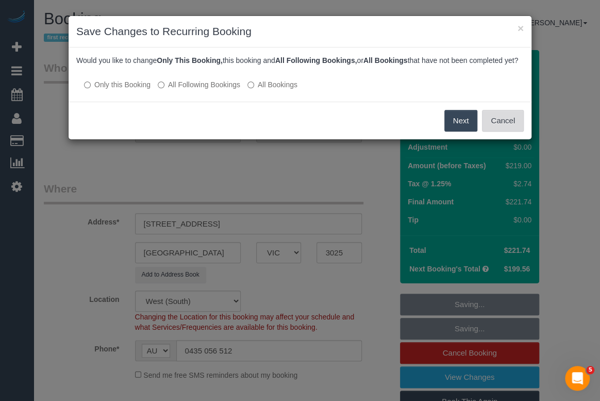
click at [501, 131] on button "Cancel" at bounding box center [503, 121] width 42 height 22
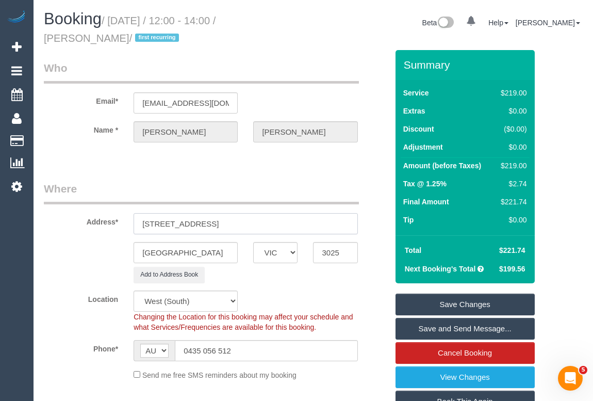
drag, startPoint x: 221, startPoint y: 222, endPoint x: 105, endPoint y: 221, distance: 116.5
click at [105, 221] on div "Address* 319 Blackshaws Rd" at bounding box center [215, 207] width 359 height 53
click at [306, 289] on fieldset "Where Address* 319 Blackshaws Rd Altona North ACT NSW NT QLD SA TAS VIC WA 3025…" at bounding box center [216, 284] width 344 height 207
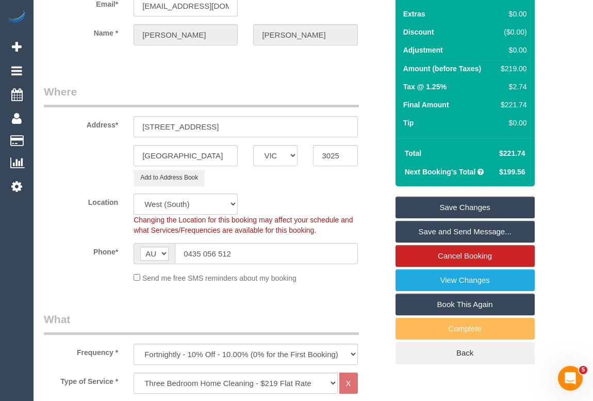
scroll to position [187, 0]
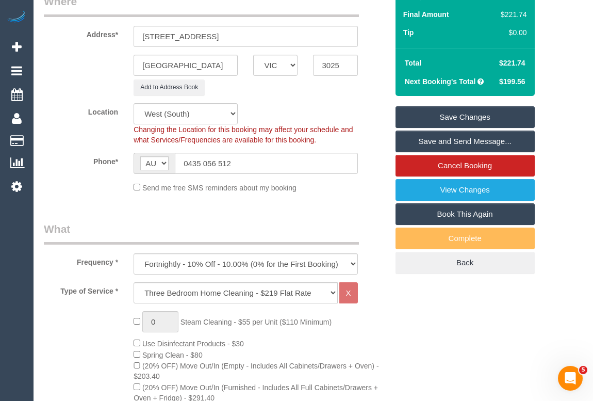
click at [459, 114] on link "Save Changes" at bounding box center [464, 117] width 139 height 22
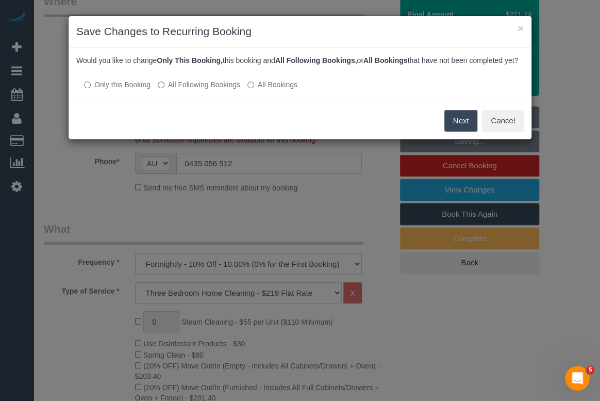
click at [165, 90] on label "All Following Bookings" at bounding box center [199, 84] width 83 height 10
click at [452, 131] on button "Save" at bounding box center [459, 121] width 35 height 22
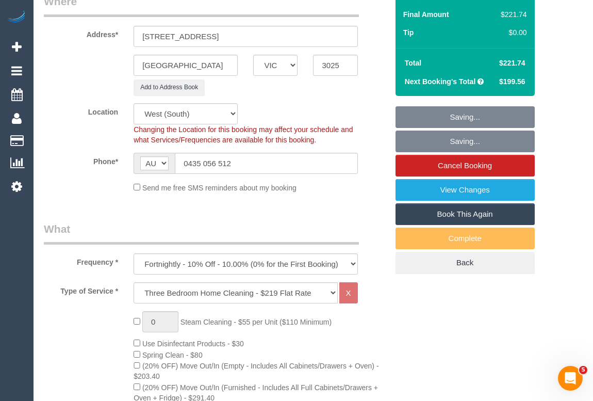
click at [321, 223] on legend "What" at bounding box center [201, 232] width 315 height 23
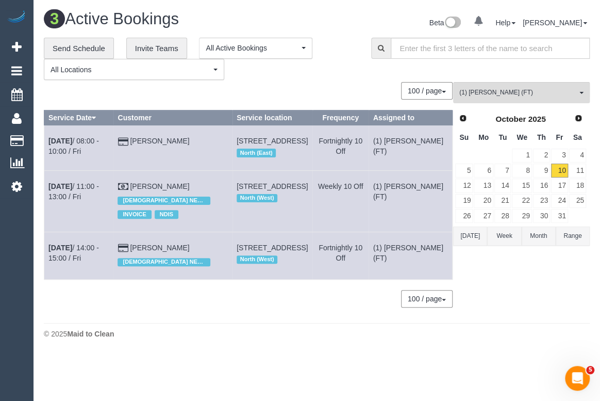
click at [333, 71] on div "**********" at bounding box center [200, 59] width 312 height 43
click at [408, 354] on div "3 Active Bookings Beta 0 Your Notifications You have 0 alerts Help Help Docs Ta…" at bounding box center [317, 177] width 567 height 354
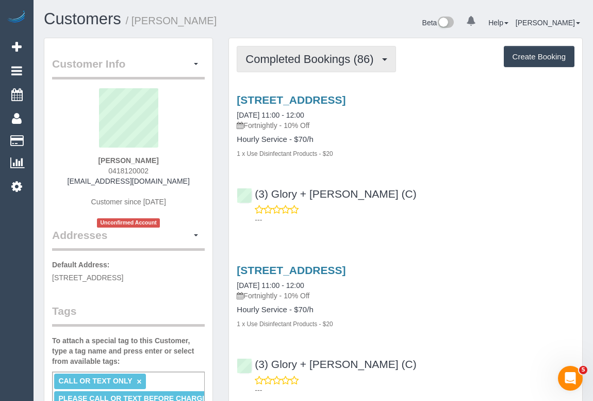
click at [296, 55] on span "Completed Bookings (86)" at bounding box center [311, 59] width 133 height 13
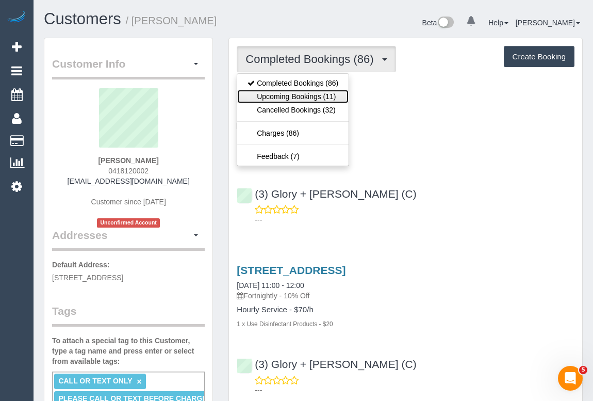
click at [290, 98] on link "Upcoming Bookings (11)" at bounding box center [292, 96] width 111 height 13
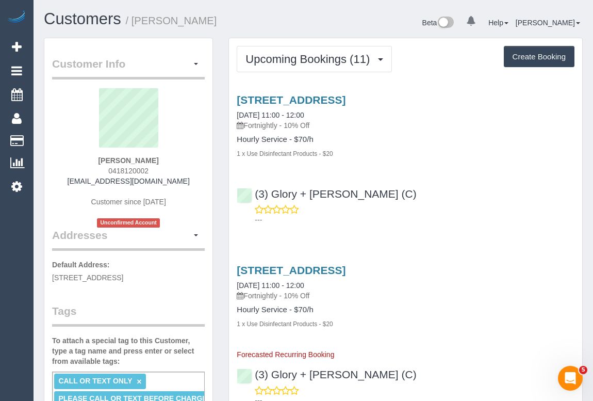
click at [407, 216] on p "---" at bounding box center [415, 220] width 320 height 10
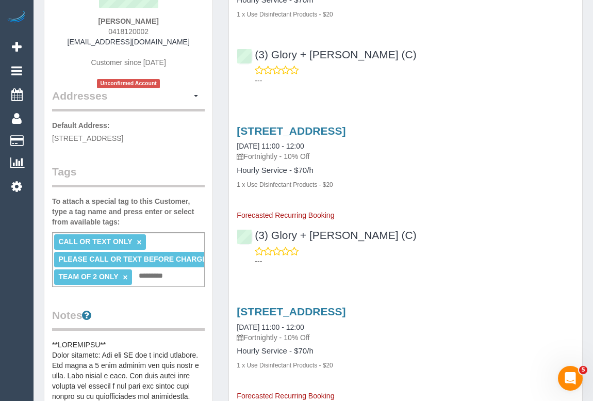
scroll to position [46, 0]
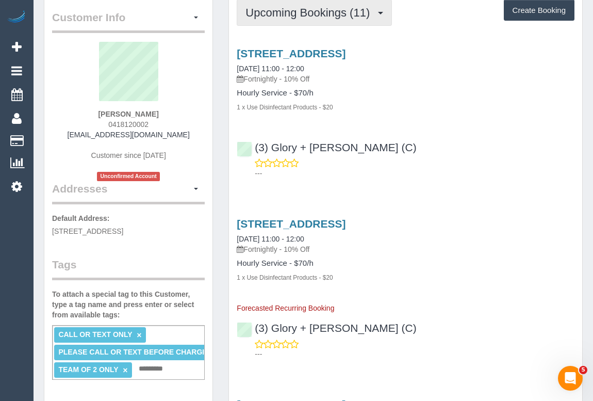
click at [319, 13] on span "Upcoming Bookings (11)" at bounding box center [309, 12] width 129 height 13
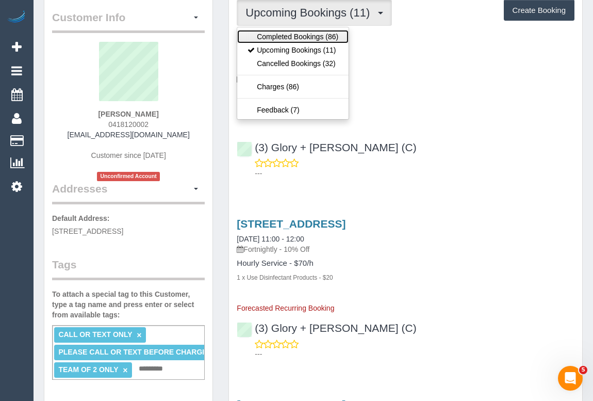
click at [304, 34] on link "Completed Bookings (86)" at bounding box center [292, 36] width 111 height 13
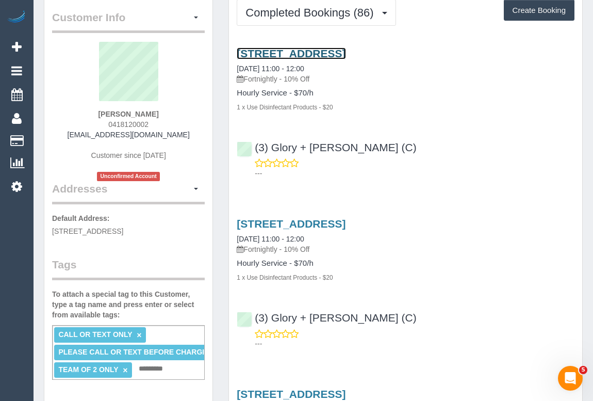
click at [336, 52] on link "[STREET_ADDRESS]" at bounding box center [291, 53] width 109 height 12
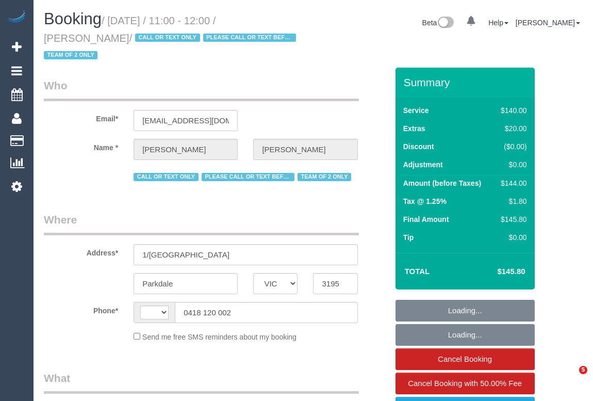
select select "VIC"
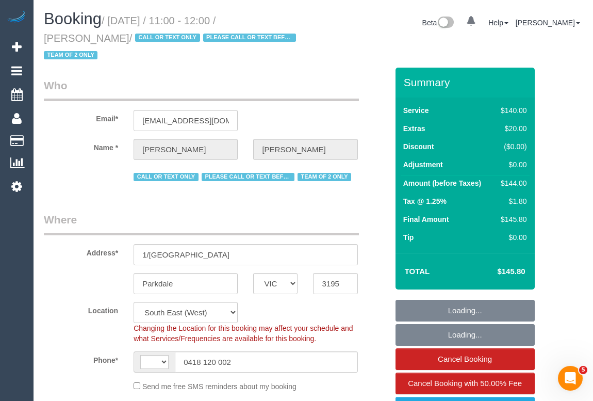
select select "string:AU"
select select "object:734"
select select "number:27"
select select "number:14"
select select "number:19"
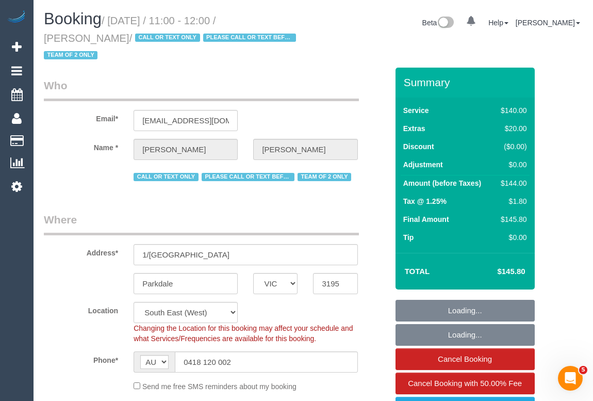
select select "object:1286"
select select "string:stripe-pm_1IurDE2GScqysDRVKYsKDDKB"
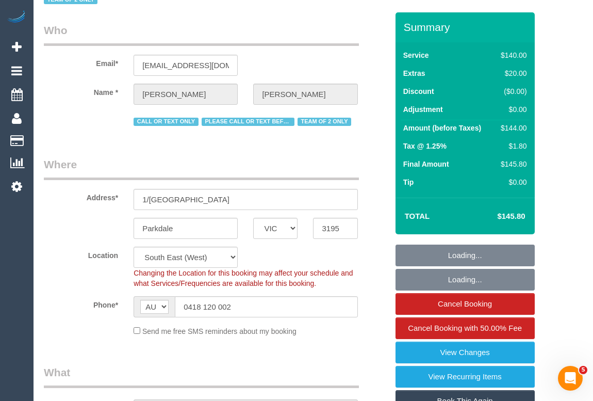
scroll to position [140, 0]
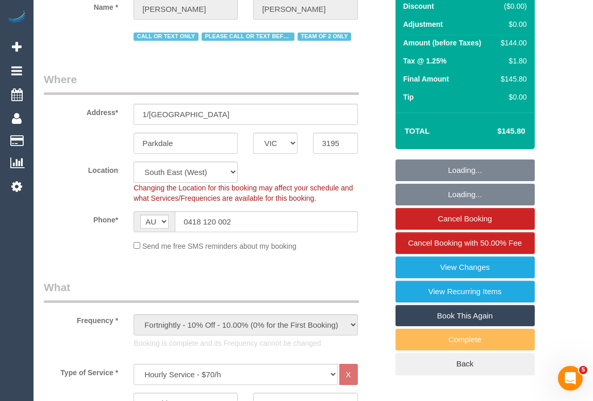
click at [365, 279] on div "Frequency * One Time Cleaning Weekly - 10% Off - 10.00% (0% for the First Booki…" at bounding box center [215, 317] width 359 height 76
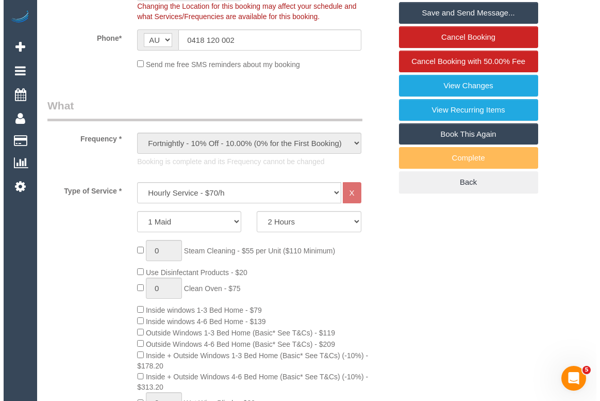
scroll to position [234, 0]
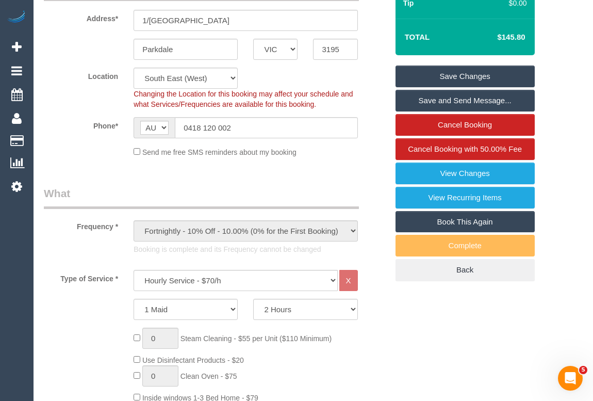
click at [473, 169] on link "View Changes" at bounding box center [464, 173] width 139 height 22
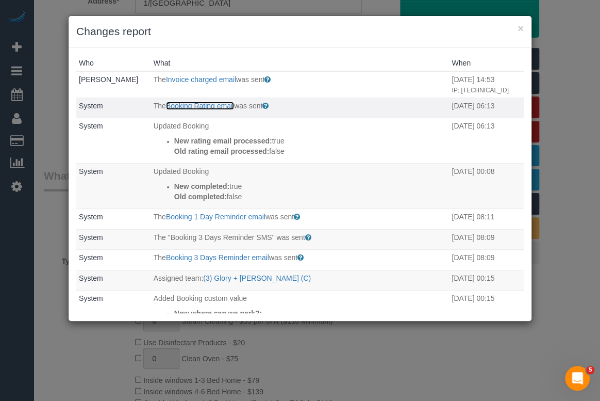
click at [196, 110] on link "Booking Rating email" at bounding box center [200, 106] width 68 height 8
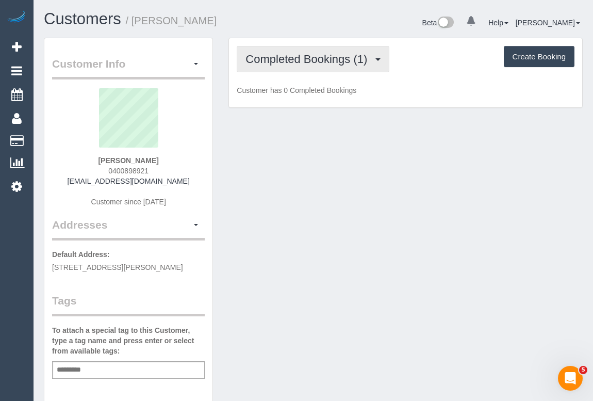
click at [305, 62] on span "Completed Bookings (1)" at bounding box center [308, 59] width 127 height 13
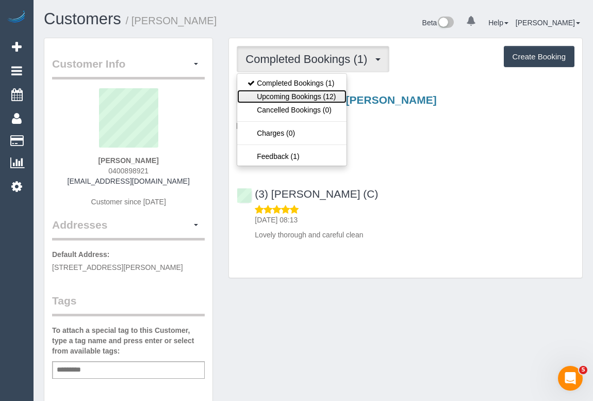
click at [291, 96] on link "Upcoming Bookings (12)" at bounding box center [291, 96] width 109 height 13
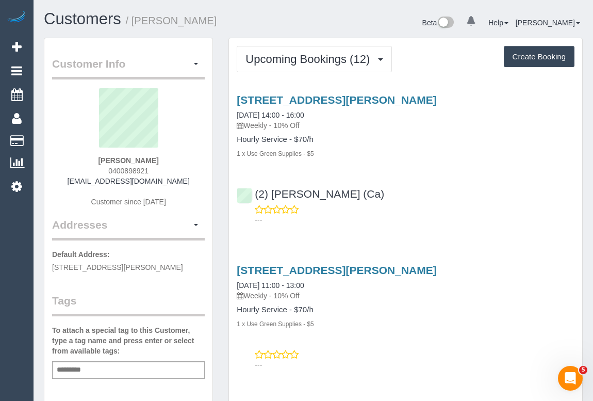
click at [417, 201] on div "(2) [PERSON_NAME] (Ca) ---" at bounding box center [405, 202] width 353 height 46
